Goal: Information Seeking & Learning: Learn about a topic

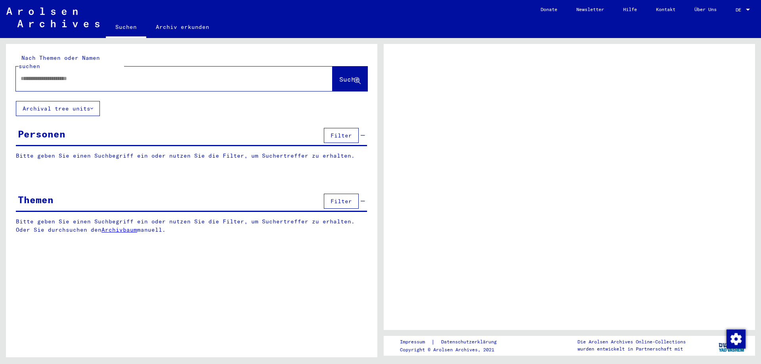
click at [93, 74] on input "text" at bounding box center [167, 78] width 293 height 8
type input "*********"
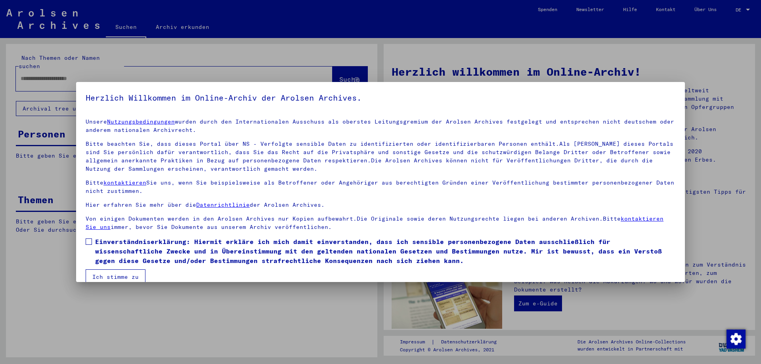
click at [90, 243] on span at bounding box center [89, 242] width 6 height 6
click at [107, 276] on button "Ich stimme zu" at bounding box center [116, 276] width 60 height 15
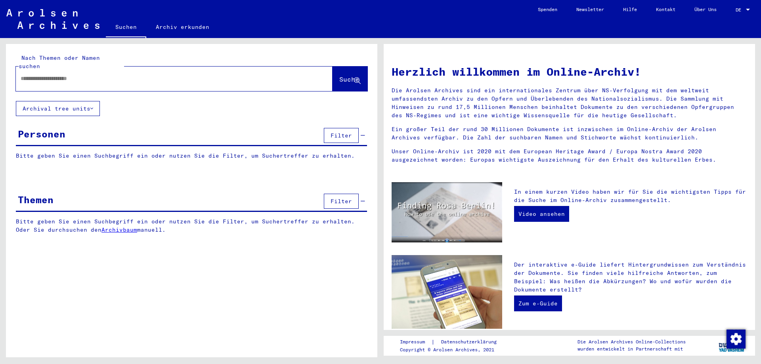
click at [339, 132] on span "Filter" at bounding box center [340, 135] width 21 height 7
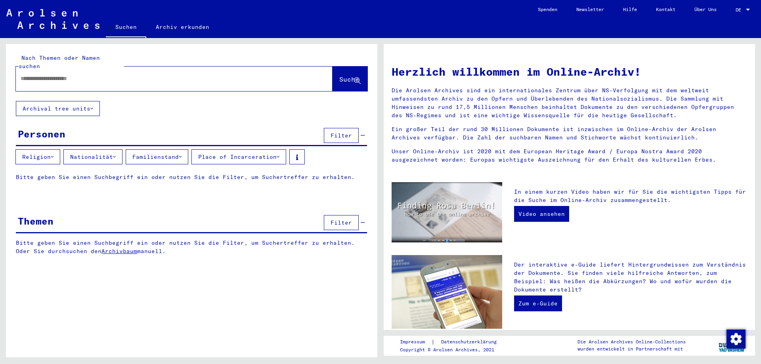
click at [54, 74] on input "text" at bounding box center [165, 78] width 288 height 8
type input "*********"
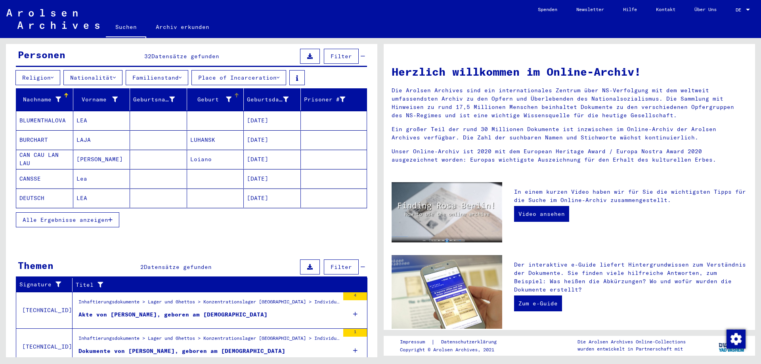
scroll to position [102, 0]
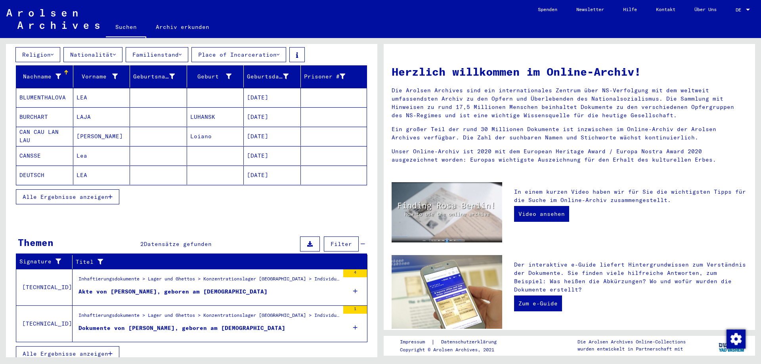
click at [185, 288] on div "Akte von [PERSON_NAME], geboren am [DEMOGRAPHIC_DATA]" at bounding box center [172, 292] width 189 height 8
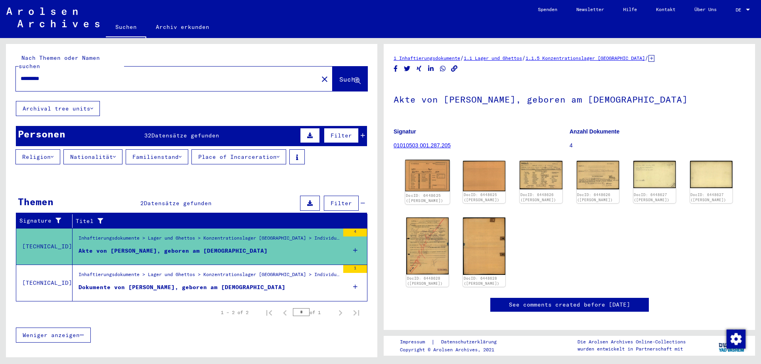
click at [430, 182] on img at bounding box center [427, 176] width 45 height 32
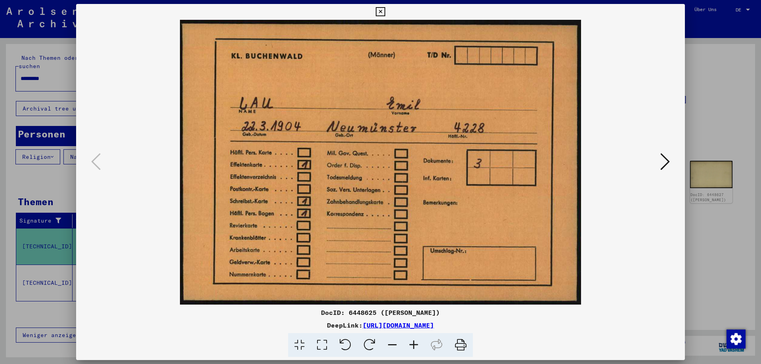
click at [667, 161] on icon at bounding box center [665, 161] width 10 height 19
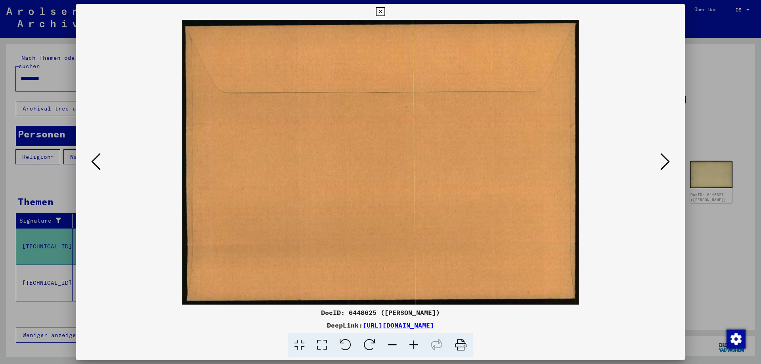
click at [667, 161] on icon at bounding box center [665, 161] width 10 height 19
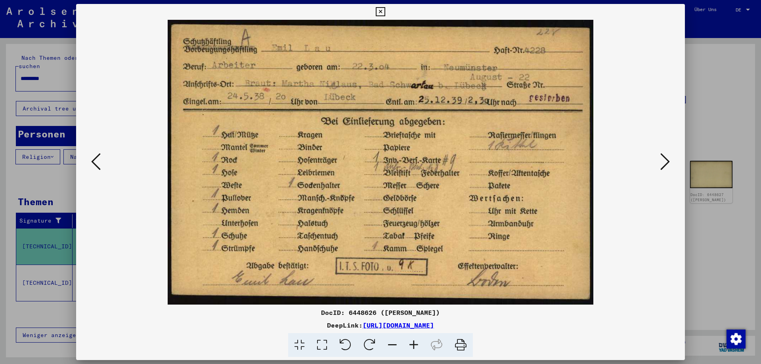
click at [666, 167] on icon at bounding box center [665, 161] width 10 height 19
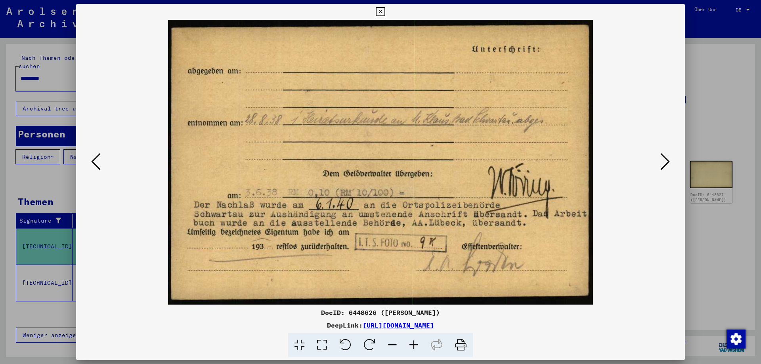
click at [662, 160] on icon at bounding box center [665, 161] width 10 height 19
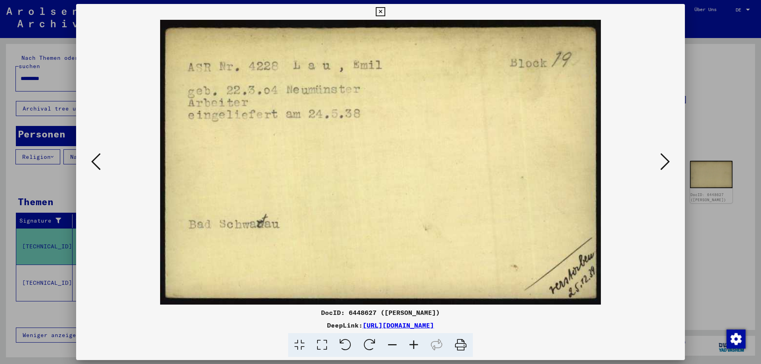
click at [663, 157] on icon at bounding box center [665, 161] width 10 height 19
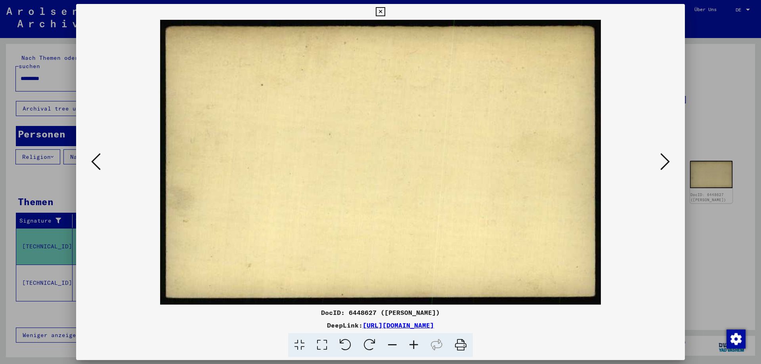
click at [663, 157] on icon at bounding box center [665, 161] width 10 height 19
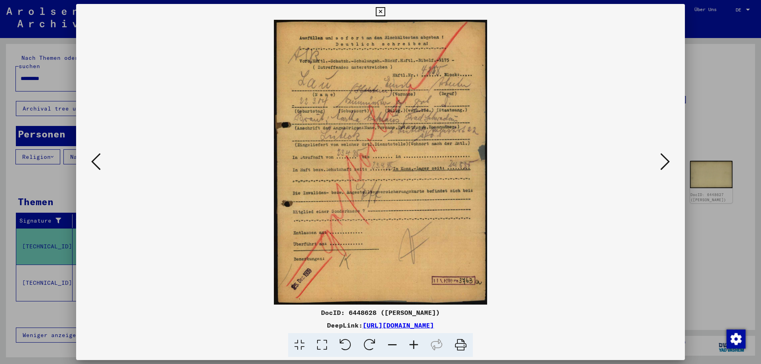
click at [663, 157] on icon at bounding box center [665, 161] width 10 height 19
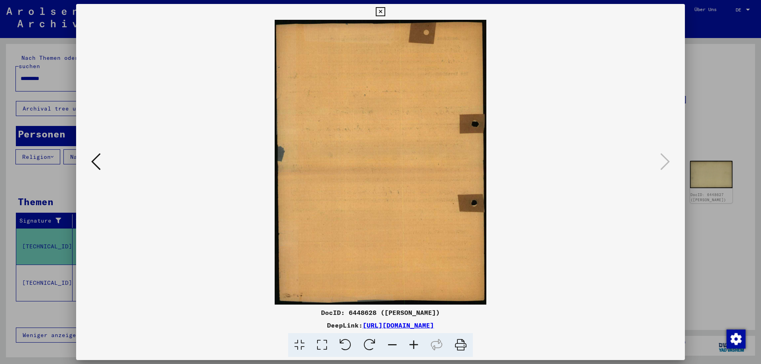
click at [742, 125] on div at bounding box center [380, 182] width 761 height 364
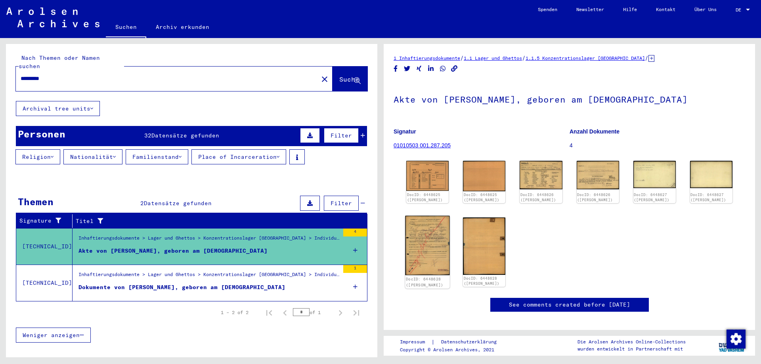
click at [421, 250] on img at bounding box center [427, 245] width 45 height 59
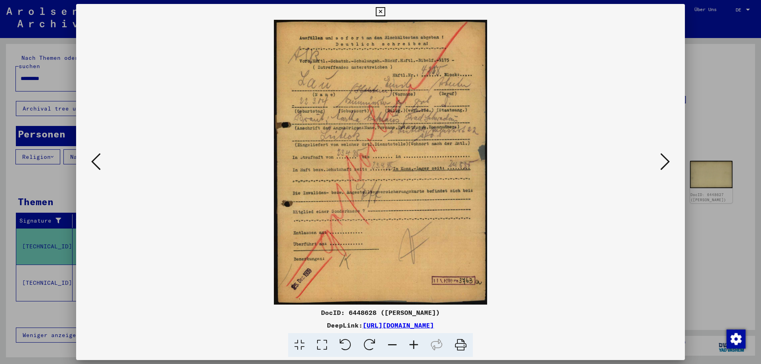
click at [733, 86] on div at bounding box center [380, 182] width 761 height 364
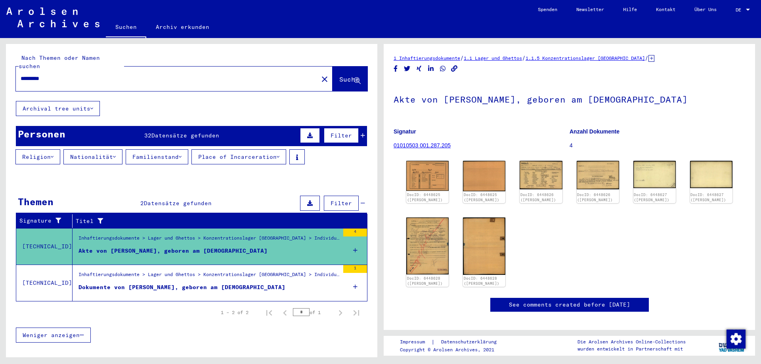
click at [191, 271] on div "Inhaftierungsdokumente > Lager und Ghettos > Konzentrationslager [GEOGRAPHIC_DA…" at bounding box center [208, 276] width 261 height 11
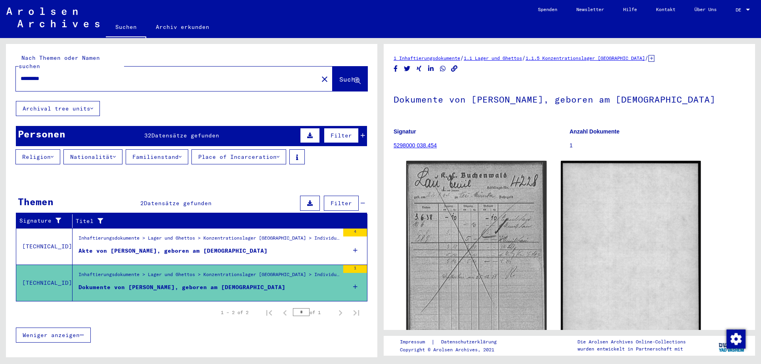
scroll to position [40, 0]
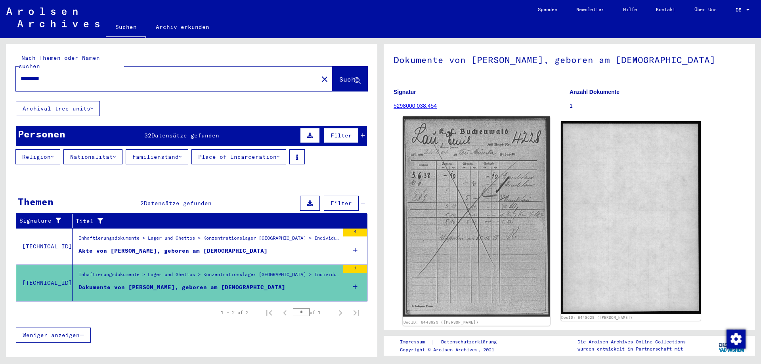
click at [489, 216] on img at bounding box center [476, 216] width 147 height 200
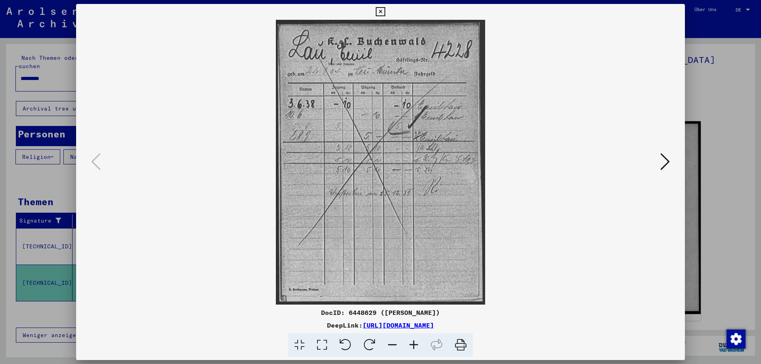
click at [720, 82] on div at bounding box center [380, 182] width 761 height 364
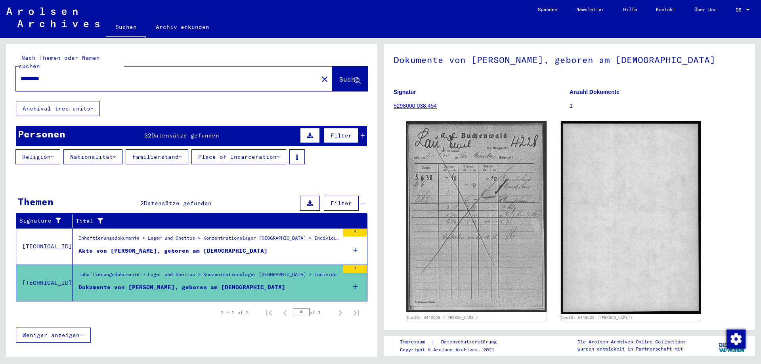
click at [294, 172] on div at bounding box center [295, 173] width 2 height 2
click at [345, 77] on button "Suche" at bounding box center [349, 79] width 35 height 25
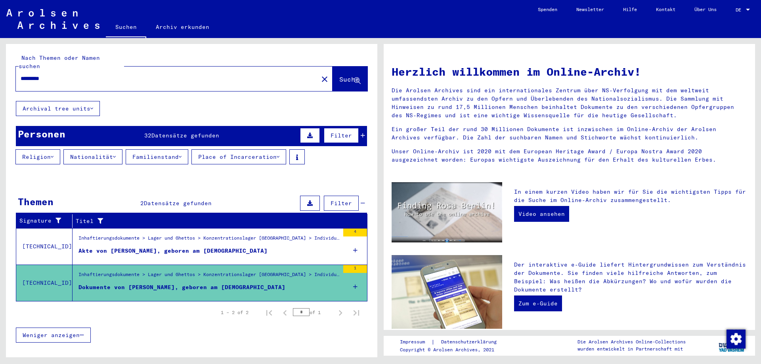
click at [345, 76] on span "Suche" at bounding box center [349, 80] width 21 height 8
click at [177, 132] on span "Datensätze gefunden" at bounding box center [185, 135] width 68 height 7
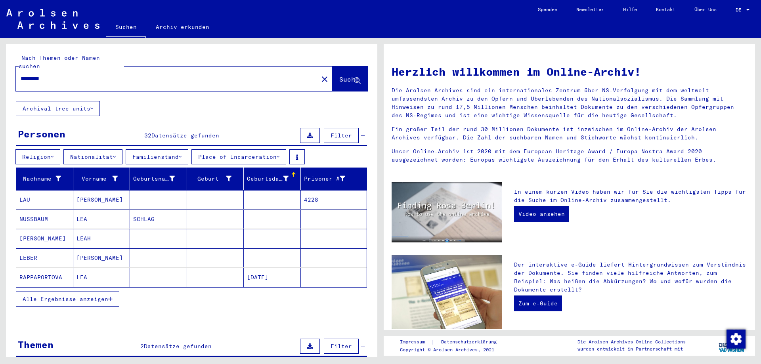
click at [31, 190] on mat-cell "LAU" at bounding box center [44, 199] width 57 height 19
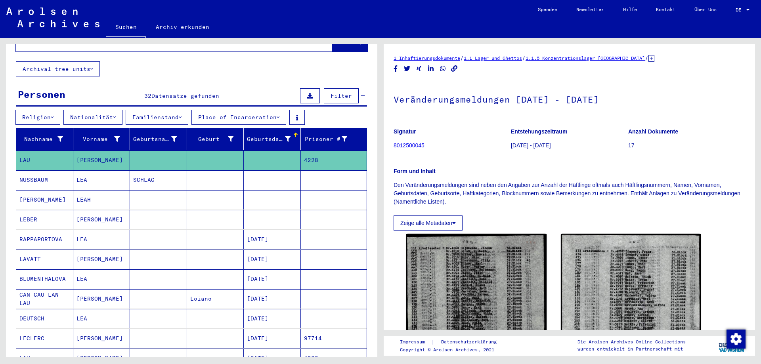
scroll to position [119, 0]
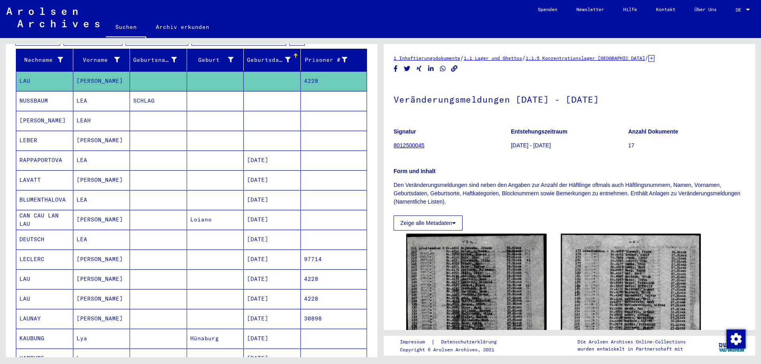
click at [40, 275] on mat-cell "LAU" at bounding box center [44, 278] width 57 height 19
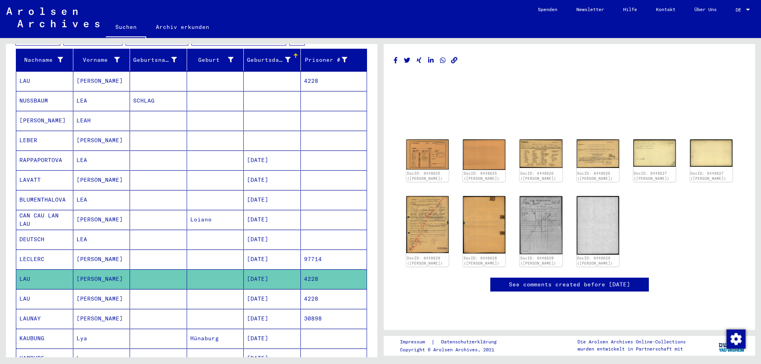
click at [40, 289] on mat-cell "LAU" at bounding box center [44, 298] width 57 height 19
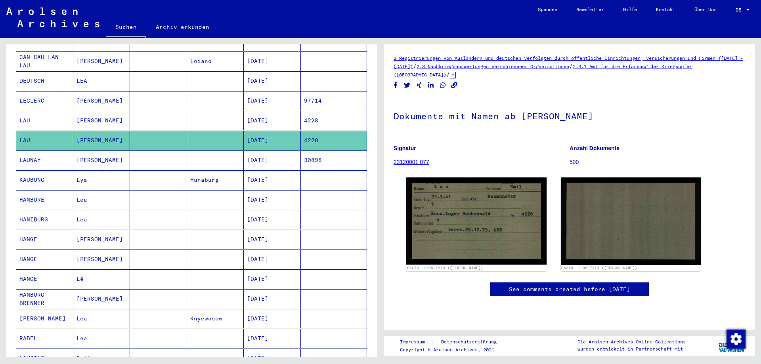
scroll to position [396, 0]
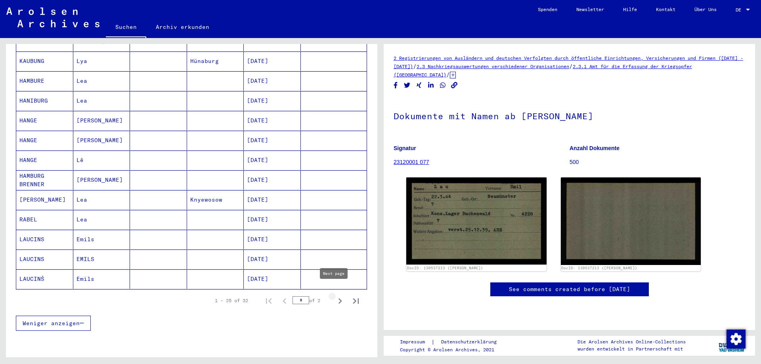
click at [334, 296] on icon "Next page" at bounding box center [339, 301] width 11 height 11
type input "*"
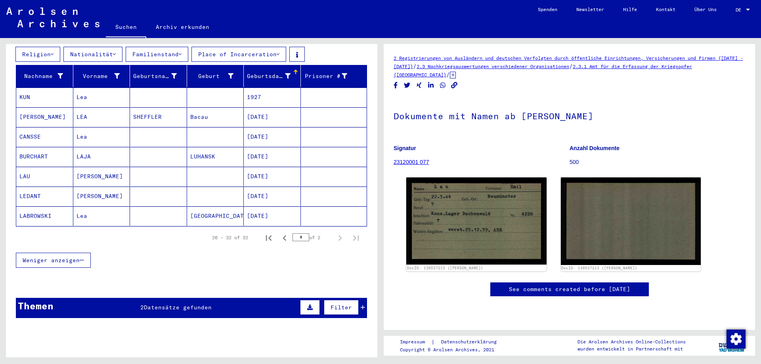
scroll to position [63, 0]
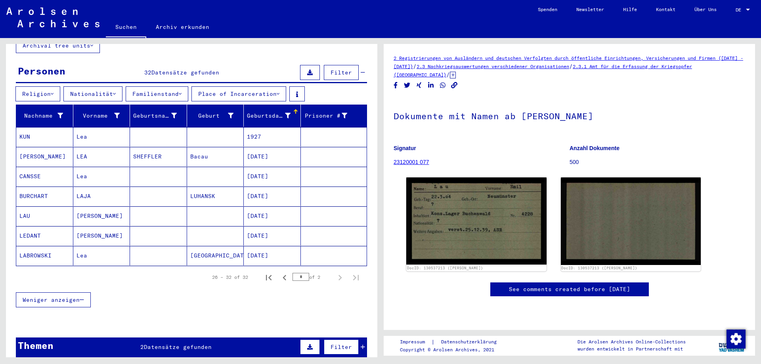
click at [27, 206] on mat-cell "LAU" at bounding box center [44, 215] width 57 height 19
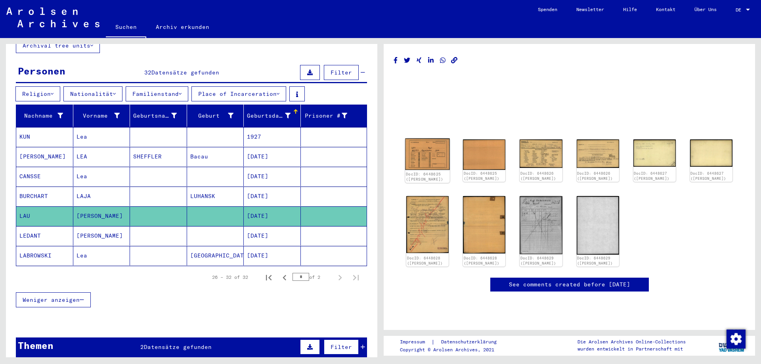
click at [427, 153] on img at bounding box center [427, 155] width 45 height 32
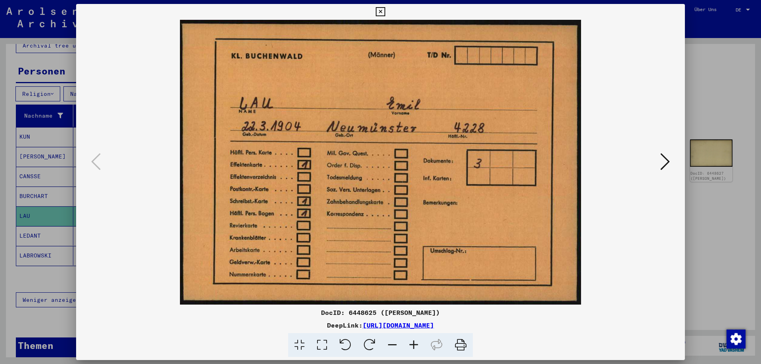
click at [664, 162] on icon at bounding box center [665, 161] width 10 height 19
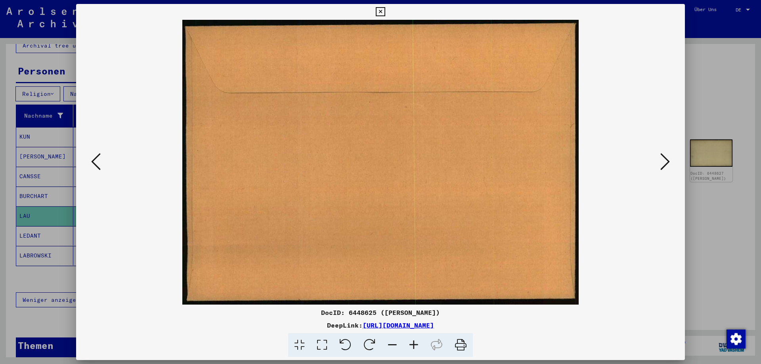
click at [664, 162] on icon at bounding box center [665, 161] width 10 height 19
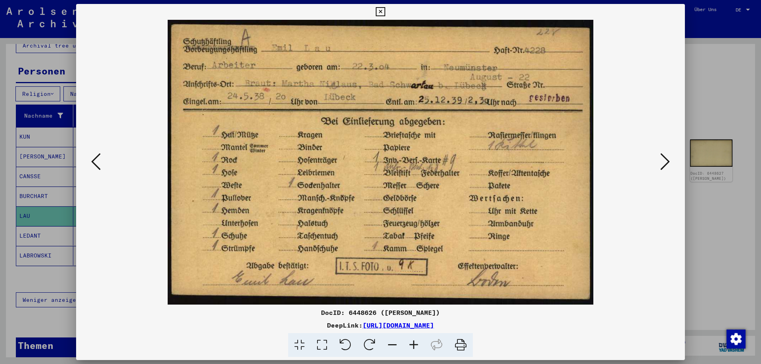
click at [664, 162] on icon at bounding box center [665, 161] width 10 height 19
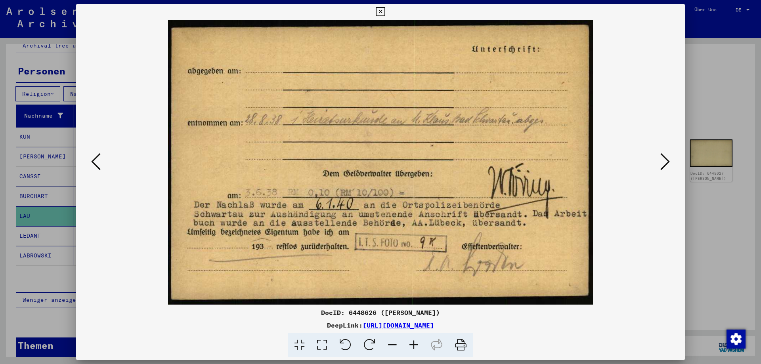
click at [664, 162] on icon at bounding box center [665, 161] width 10 height 19
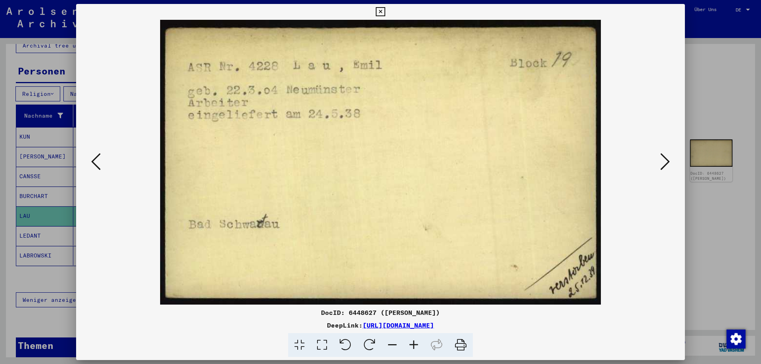
click at [664, 162] on icon at bounding box center [665, 161] width 10 height 19
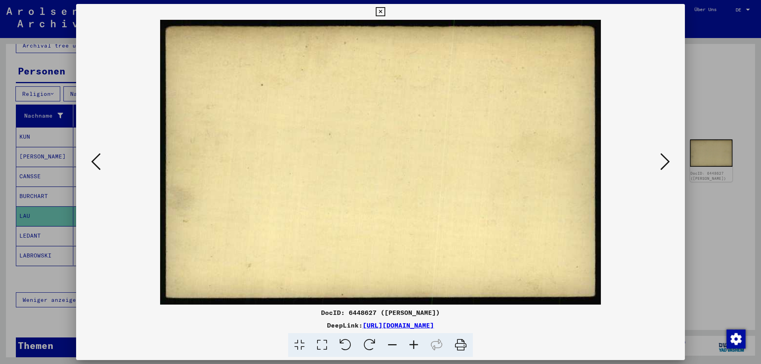
click at [664, 162] on icon at bounding box center [665, 161] width 10 height 19
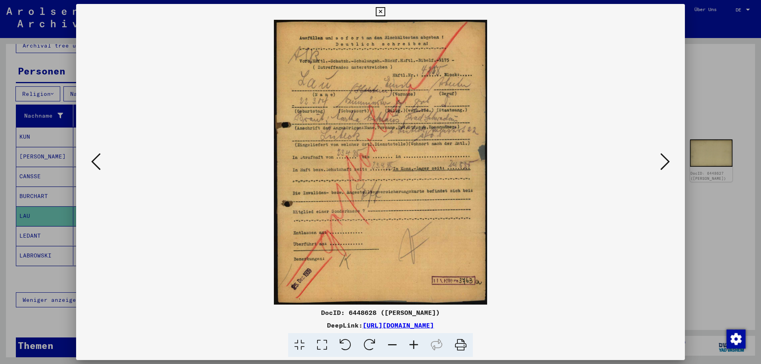
click at [664, 162] on icon at bounding box center [665, 161] width 10 height 19
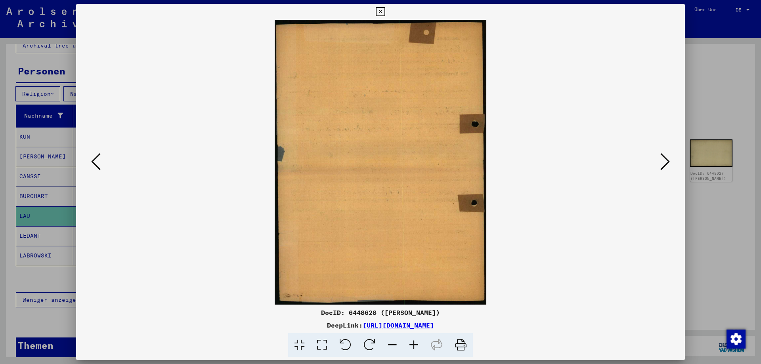
click at [664, 162] on icon at bounding box center [665, 161] width 10 height 19
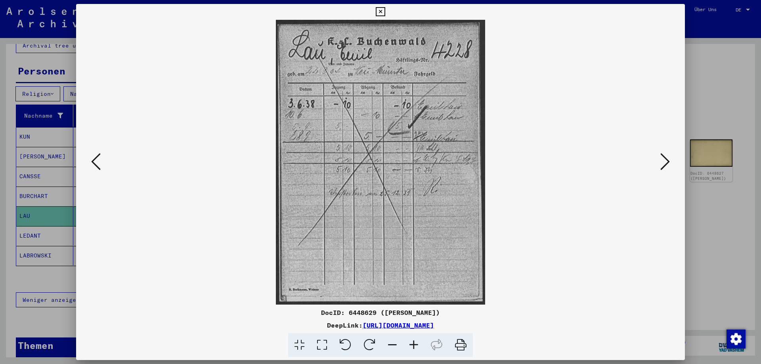
click at [664, 162] on icon at bounding box center [665, 161] width 10 height 19
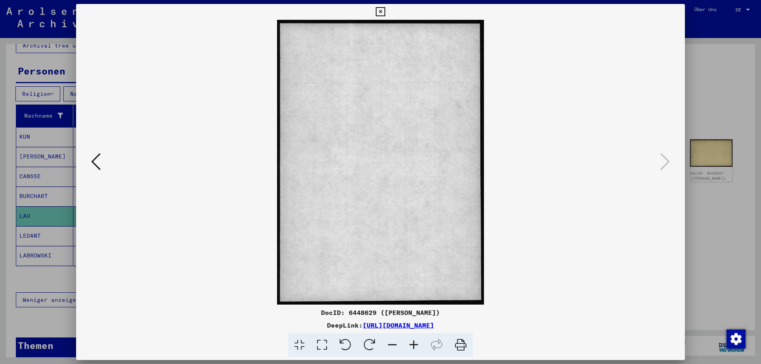
click at [705, 86] on div at bounding box center [380, 182] width 761 height 364
